Goal: Check status: Check status

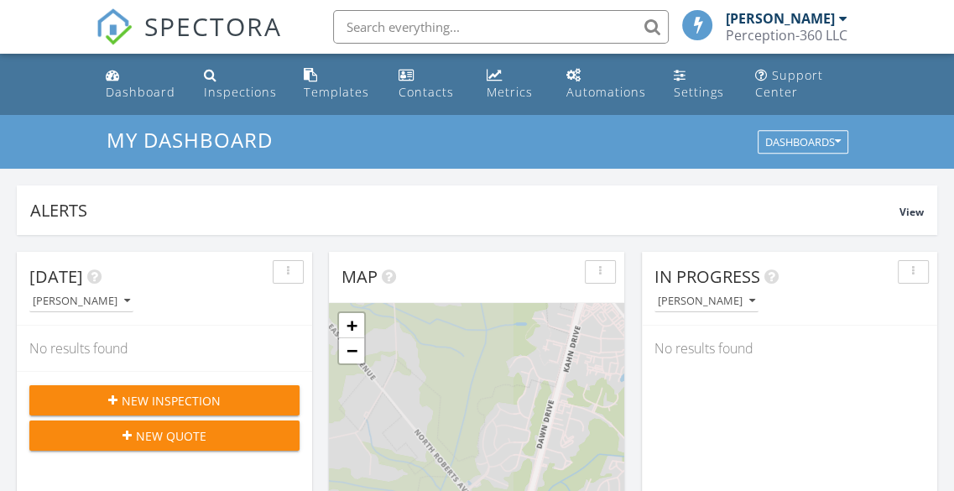
scroll to position [8, 8]
click at [398, 15] on input "text" at bounding box center [501, 27] width 336 height 34
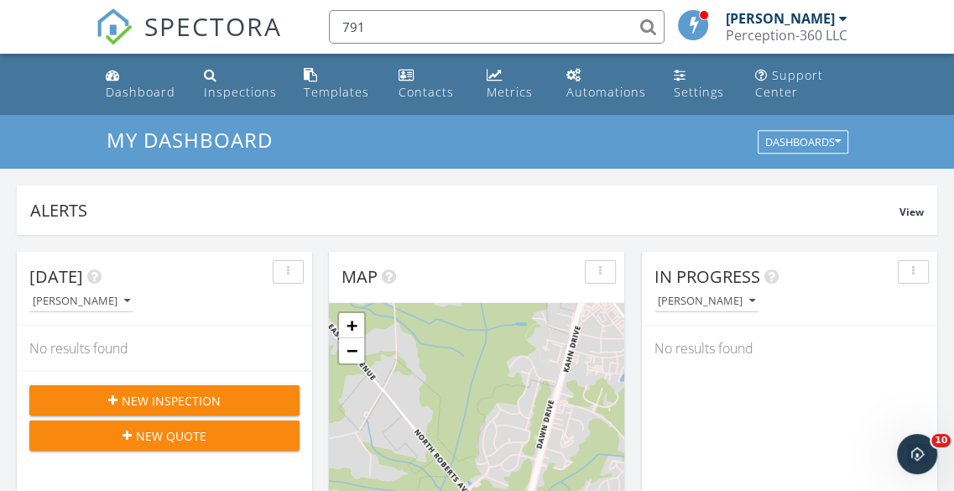
scroll to position [0, 0]
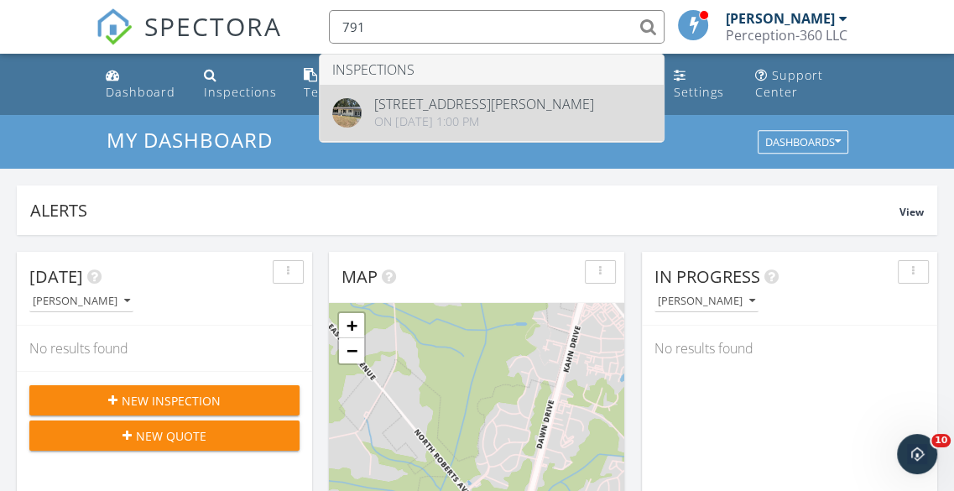
type input "791"
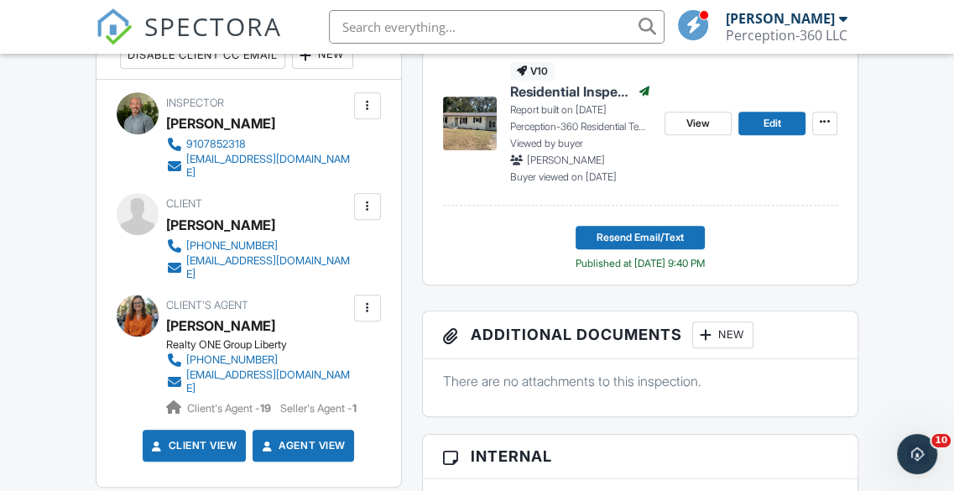
scroll to position [504, 0]
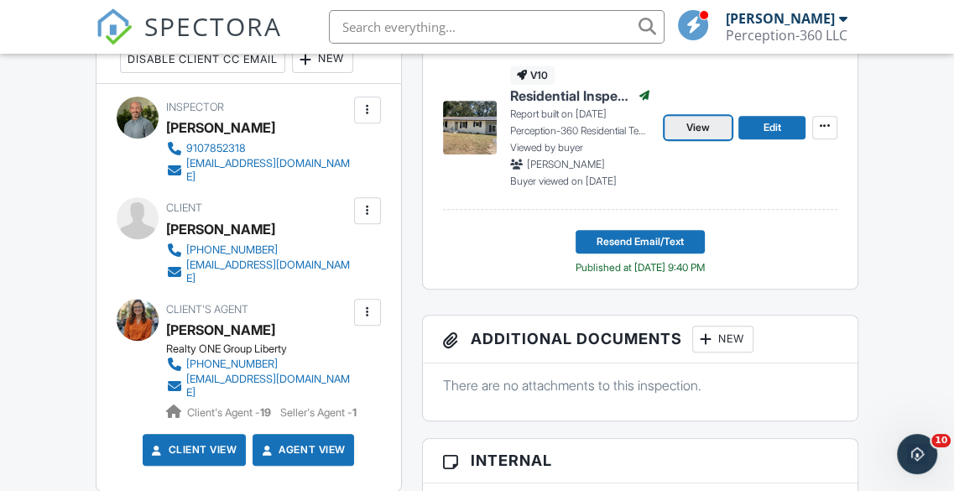
click at [681, 126] on link "View" at bounding box center [698, 127] width 67 height 23
